Goal: Information Seeking & Learning: Check status

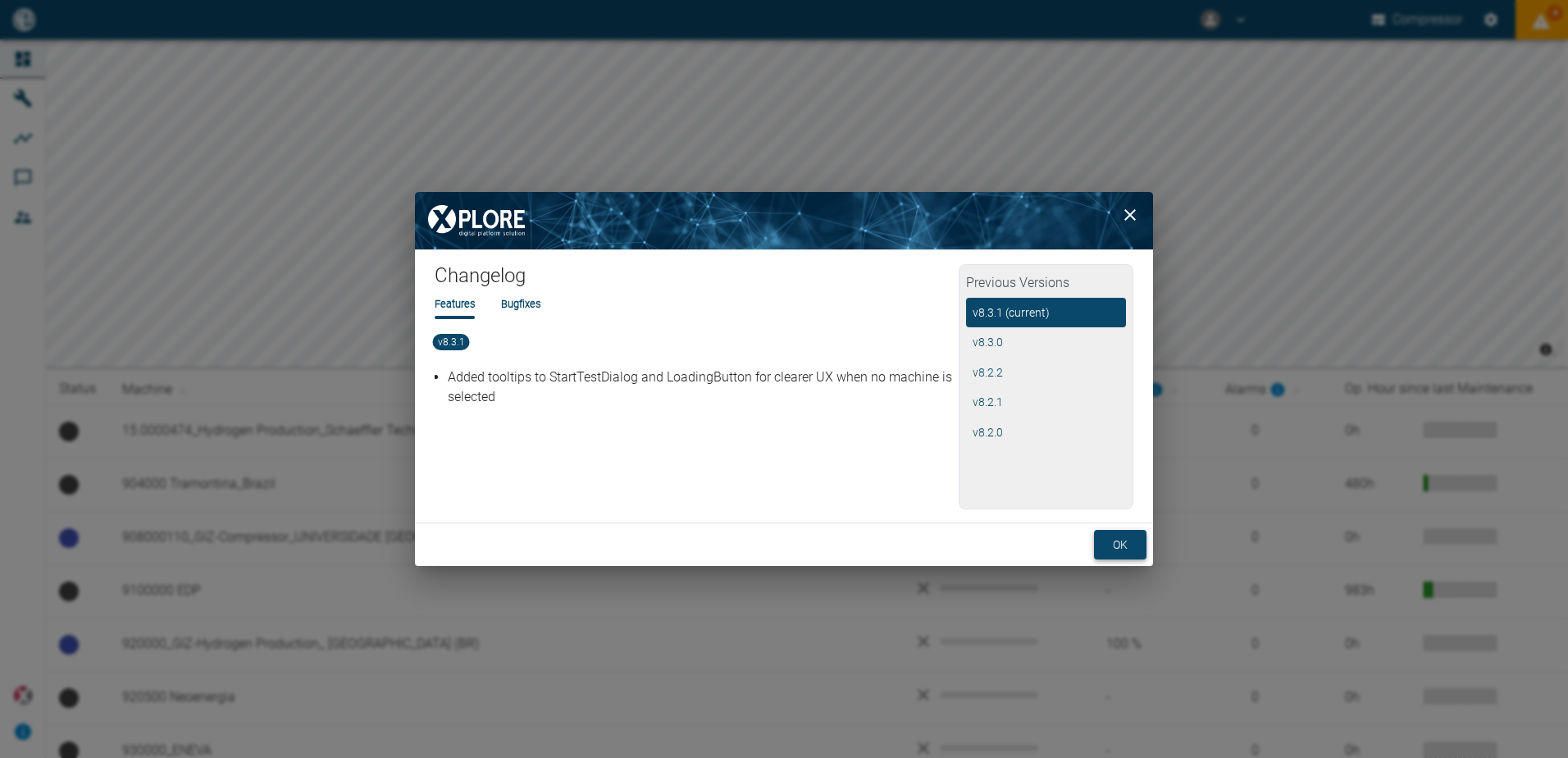
click at [1129, 549] on button "ok" at bounding box center [1121, 545] width 53 height 30
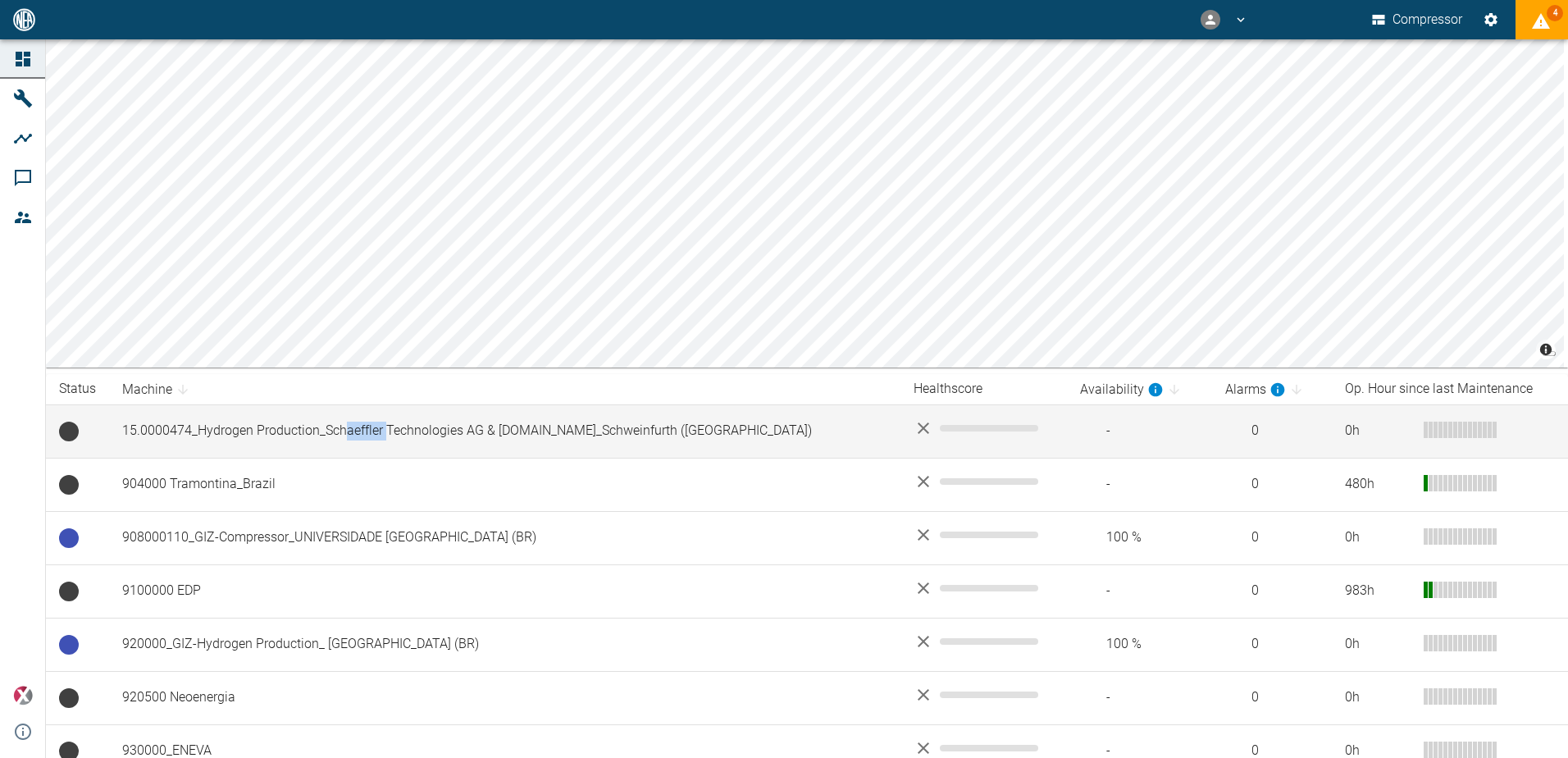
drag, startPoint x: 385, startPoint y: 436, endPoint x: 348, endPoint y: 437, distance: 37.0
click at [348, 437] on td "15.0000474_Hydrogen Production_Schaeffler Technologies AG & [DOMAIN_NAME]_Schwe…" at bounding box center [504, 431] width 791 height 54
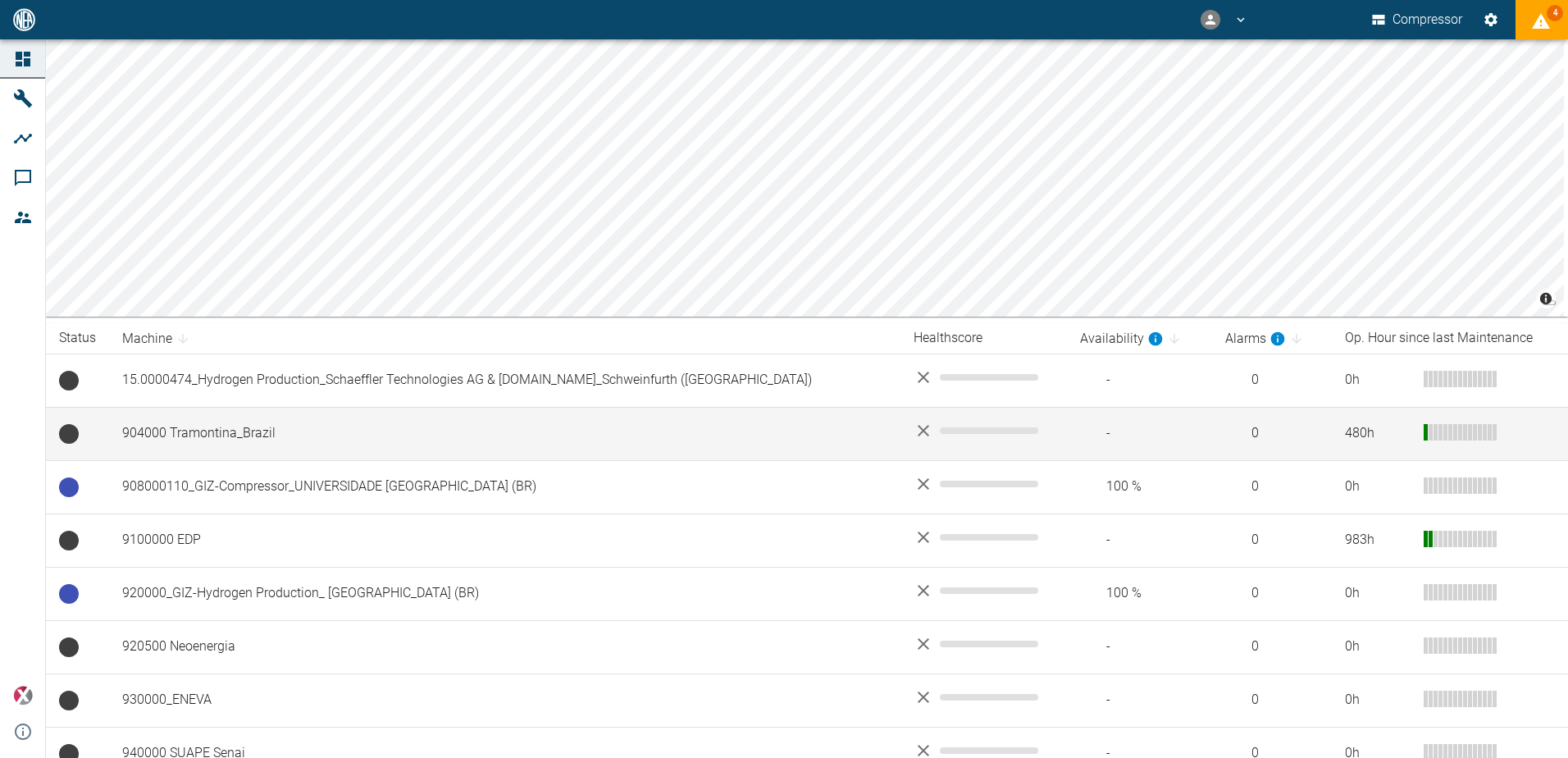
scroll to position [74, 0]
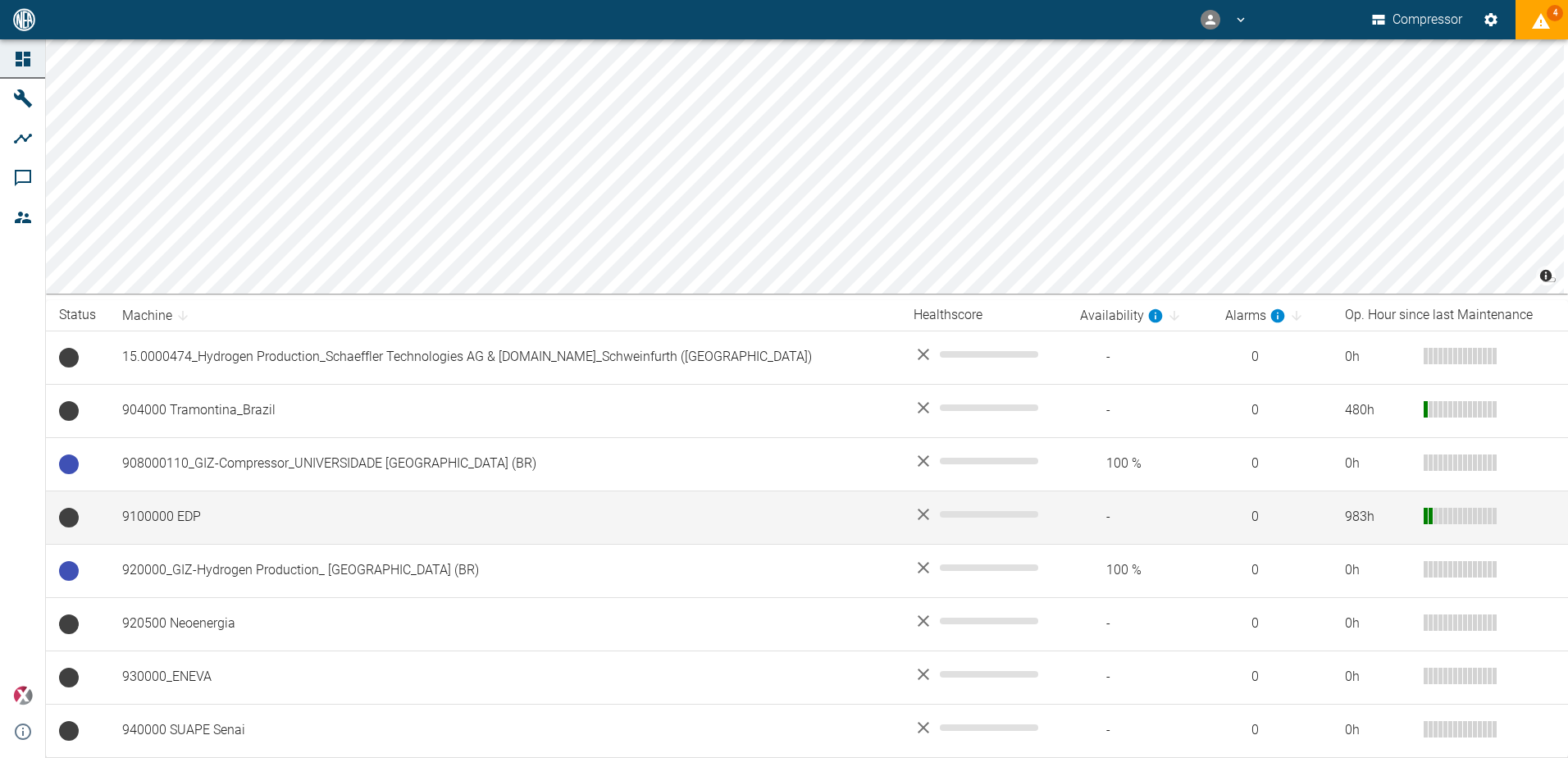
click at [144, 510] on td "9100000 EDP" at bounding box center [504, 517] width 791 height 54
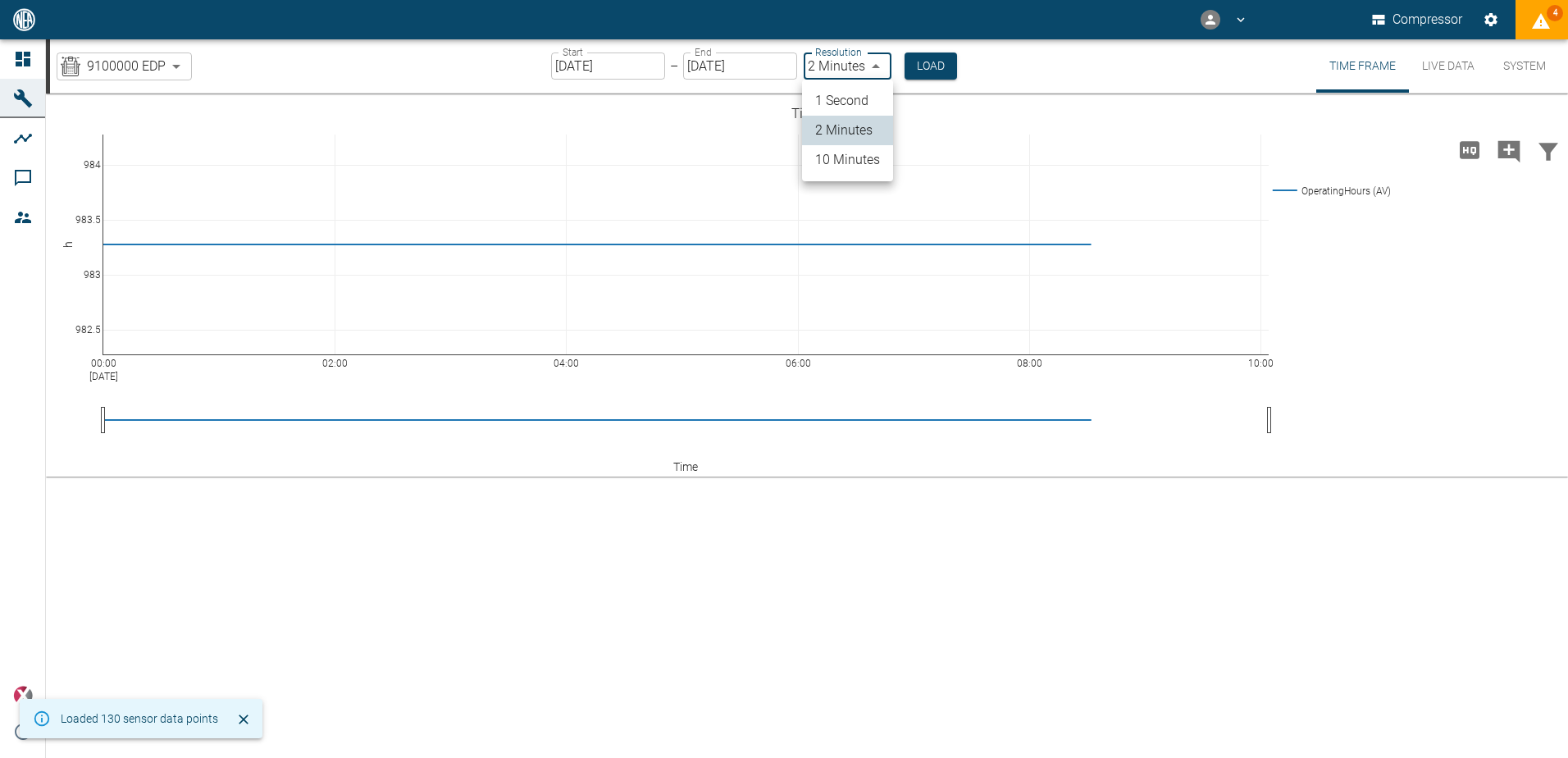
click at [870, 62] on body "Compressor 4 Dashboard Machines Analyses Comments Members powered by Changelog …" at bounding box center [784, 379] width 1568 height 758
click at [850, 157] on li "10 Minutes" at bounding box center [847, 160] width 91 height 30
type input "10min"
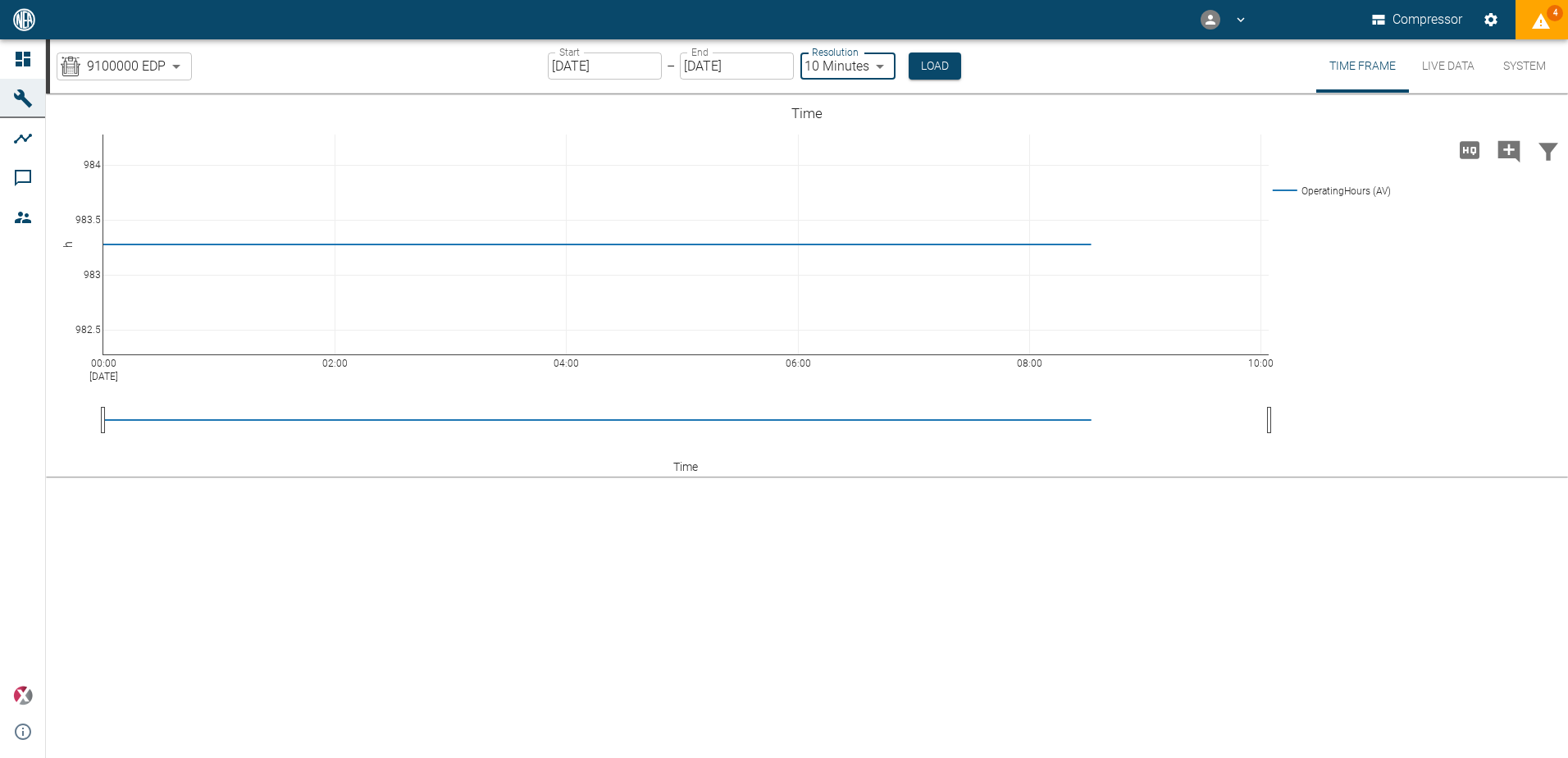
click at [173, 59] on body "Compressor 4 Dashboard Machines Analyses Comments Members powered by Changelog …" at bounding box center [784, 379] width 1568 height 758
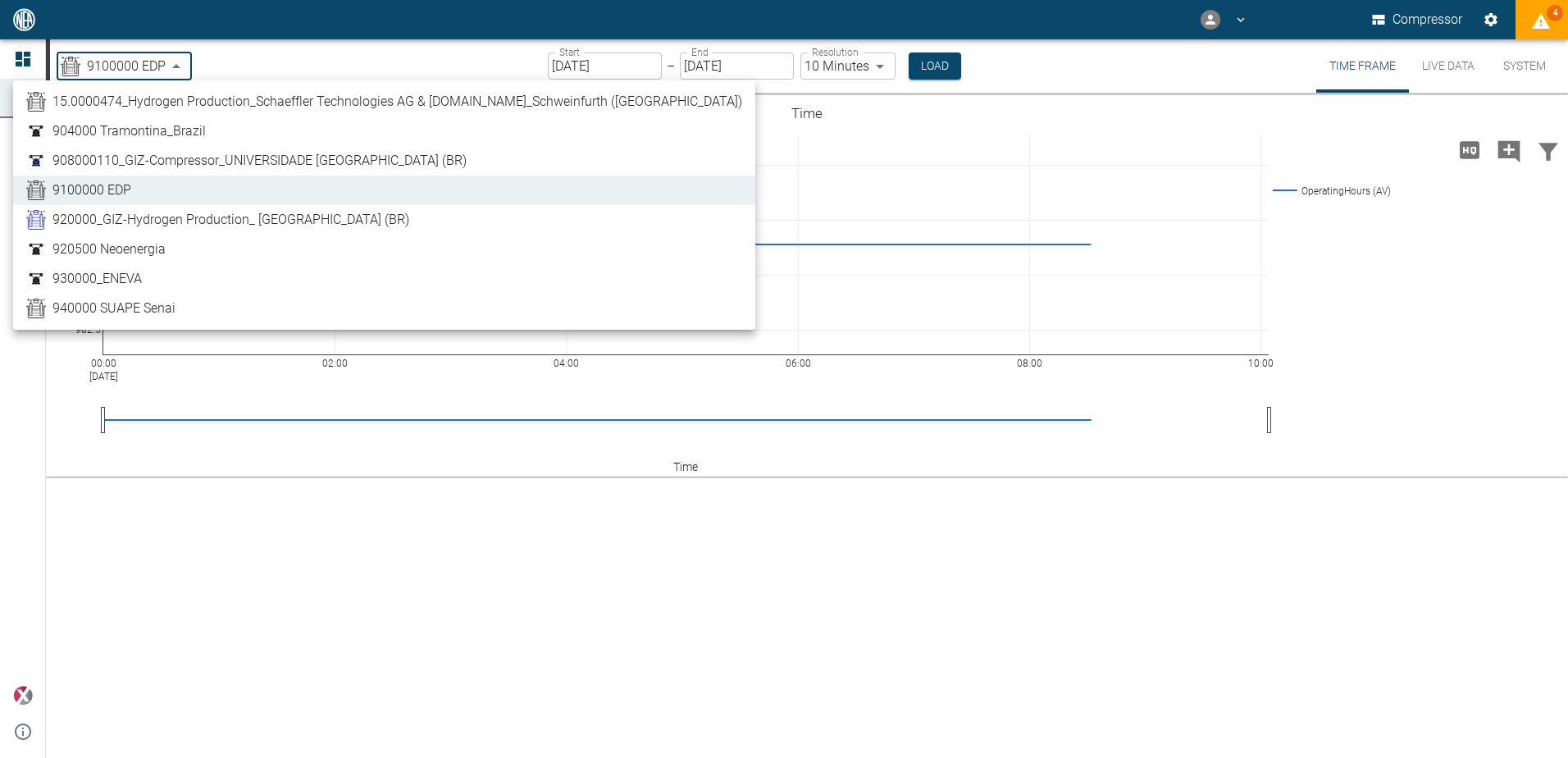
click at [1360, 741] on div at bounding box center [784, 379] width 1568 height 758
